Goal: Find specific page/section: Find specific page/section

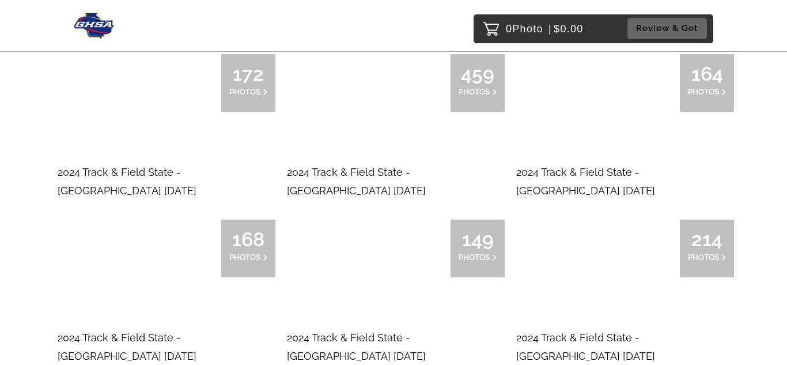
scroll to position [5035, 0]
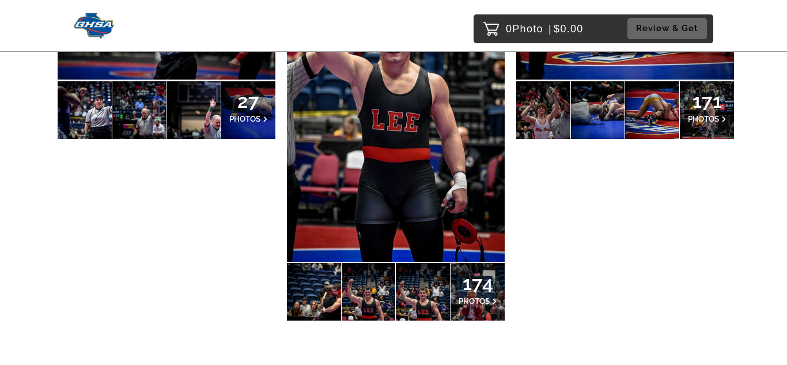
click at [468, 279] on span "174" at bounding box center [478, 282] width 38 height 7
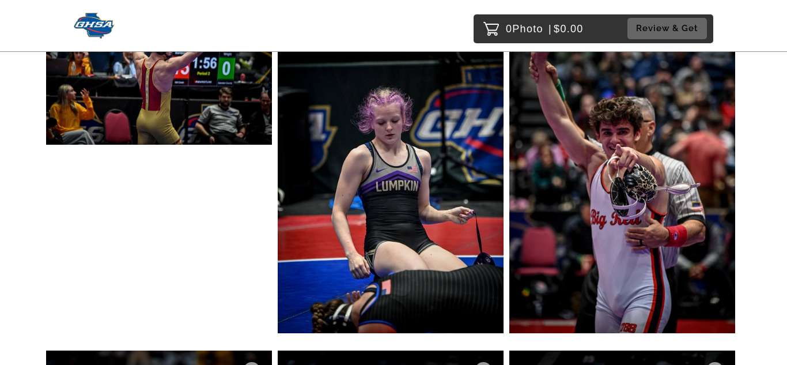
scroll to position [18047, 0]
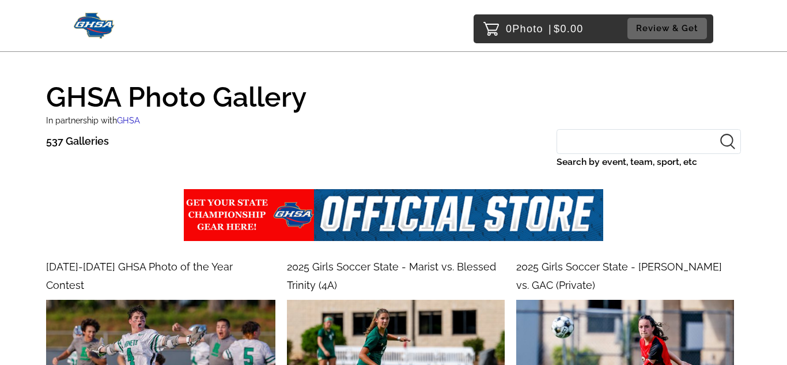
click at [613, 140] on input "Search by event, team, sport, etc" at bounding box center [649, 141] width 184 height 25
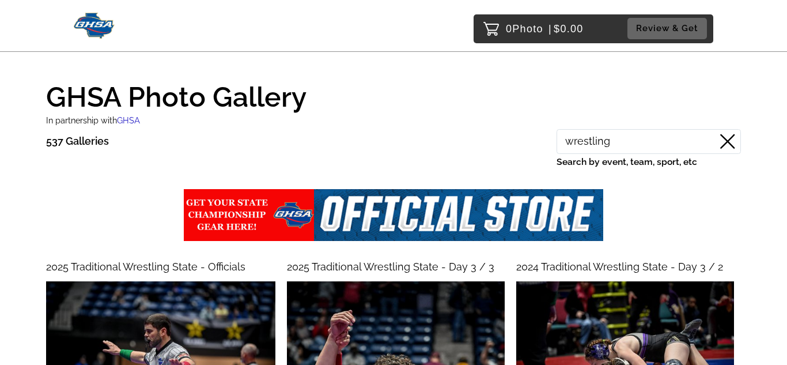
click at [664, 138] on input "wrestling" at bounding box center [649, 141] width 184 height 25
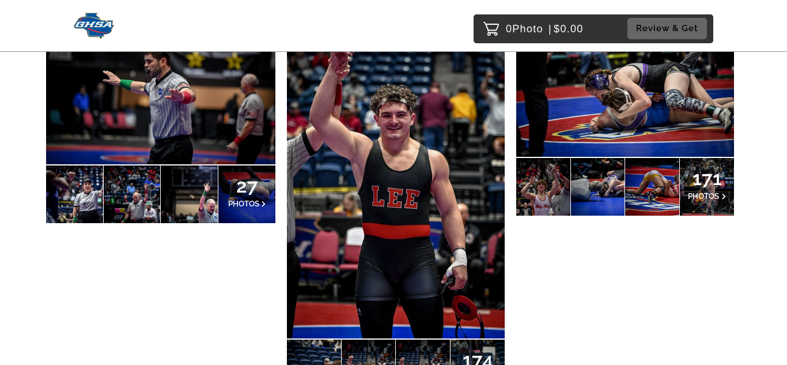
scroll to position [269, 0]
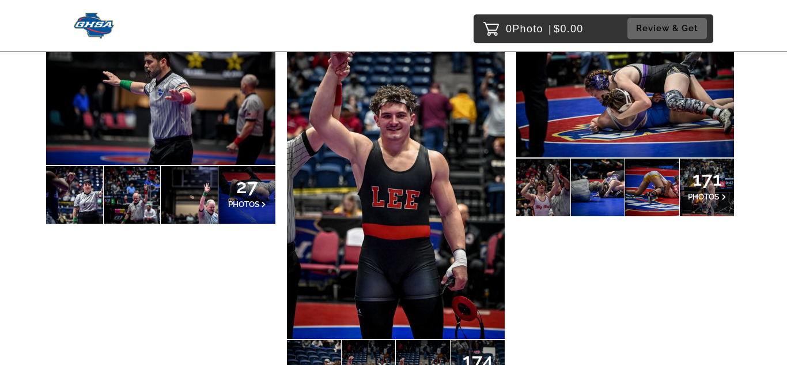
click at [699, 190] on p "171 PHOTOS" at bounding box center [707, 187] width 38 height 25
click at [271, 200] on div "27 PHOTOS" at bounding box center [246, 195] width 57 height 58
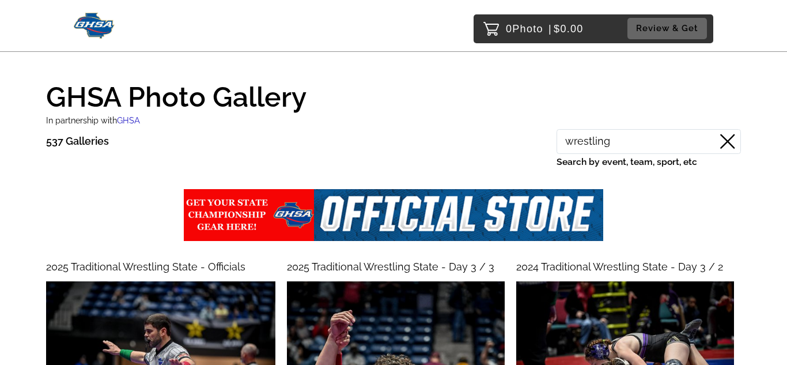
click at [678, 142] on input "wrestling" at bounding box center [649, 141] width 184 height 25
click at [567, 145] on input "wrestling" at bounding box center [649, 141] width 184 height 25
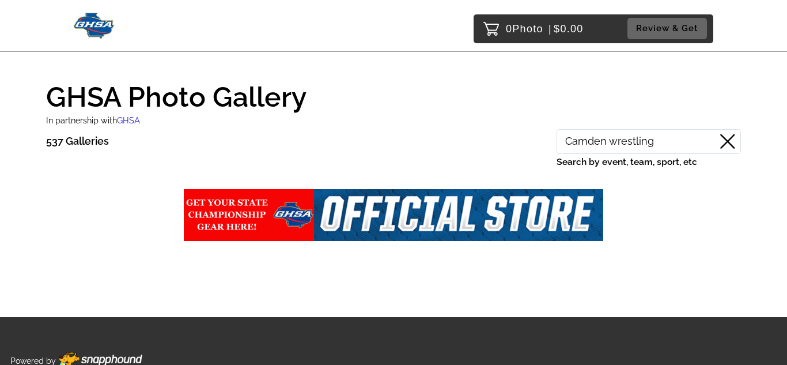
scroll to position [41, 0]
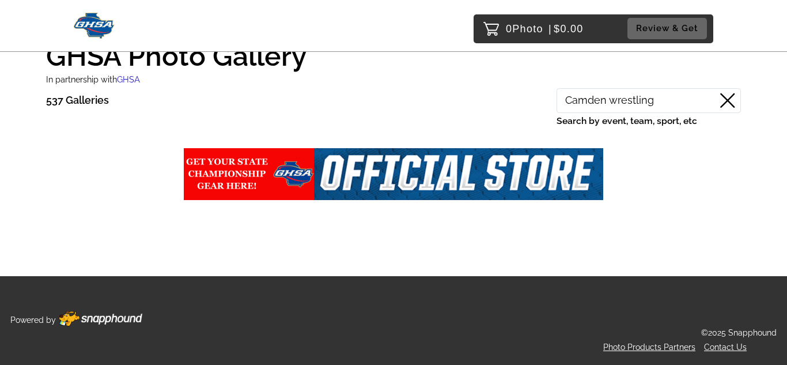
click at [683, 101] on input "Camden wrestling" at bounding box center [649, 100] width 184 height 25
type input "Camden county"
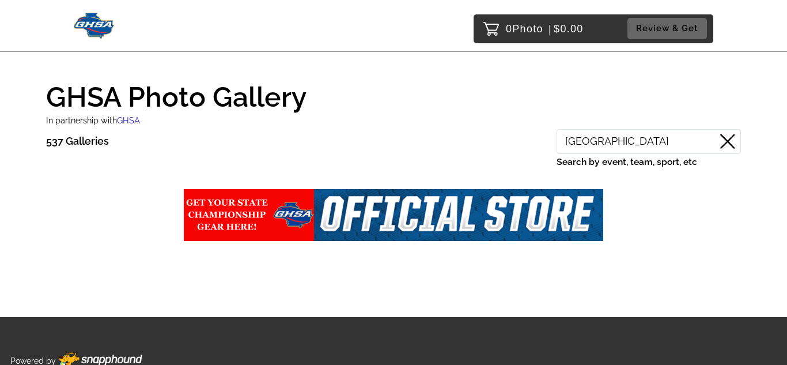
click at [663, 154] on label "Search by event, team, sport, etc" at bounding box center [649, 162] width 184 height 16
click at [663, 154] on input "Camden county" at bounding box center [649, 141] width 184 height 25
click at [670, 142] on input "Camden county" at bounding box center [649, 141] width 184 height 25
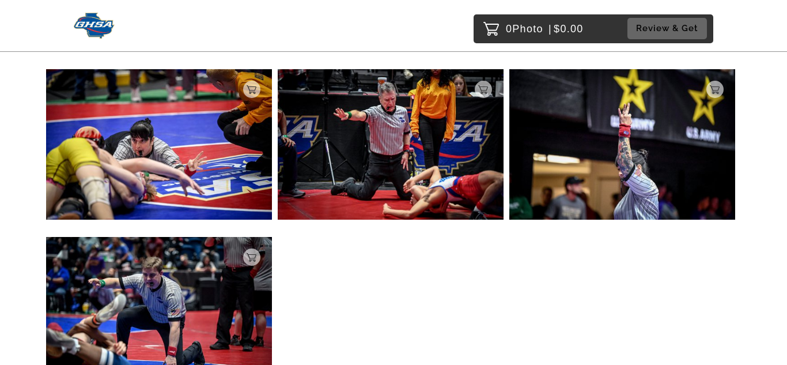
scroll to position [567, 0]
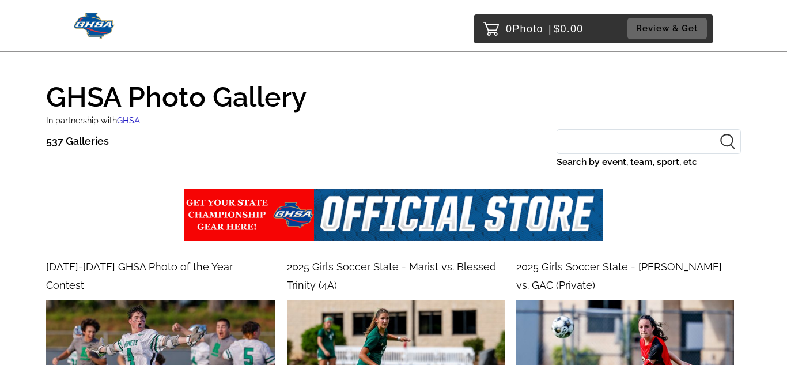
click at [629, 150] on input "Search by event, team, sport, etc" at bounding box center [649, 141] width 184 height 25
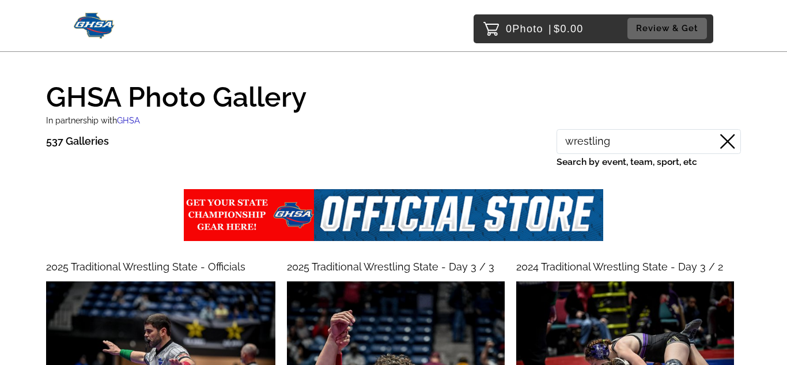
type input "wrestling"
